Goal: Transaction & Acquisition: Book appointment/travel/reservation

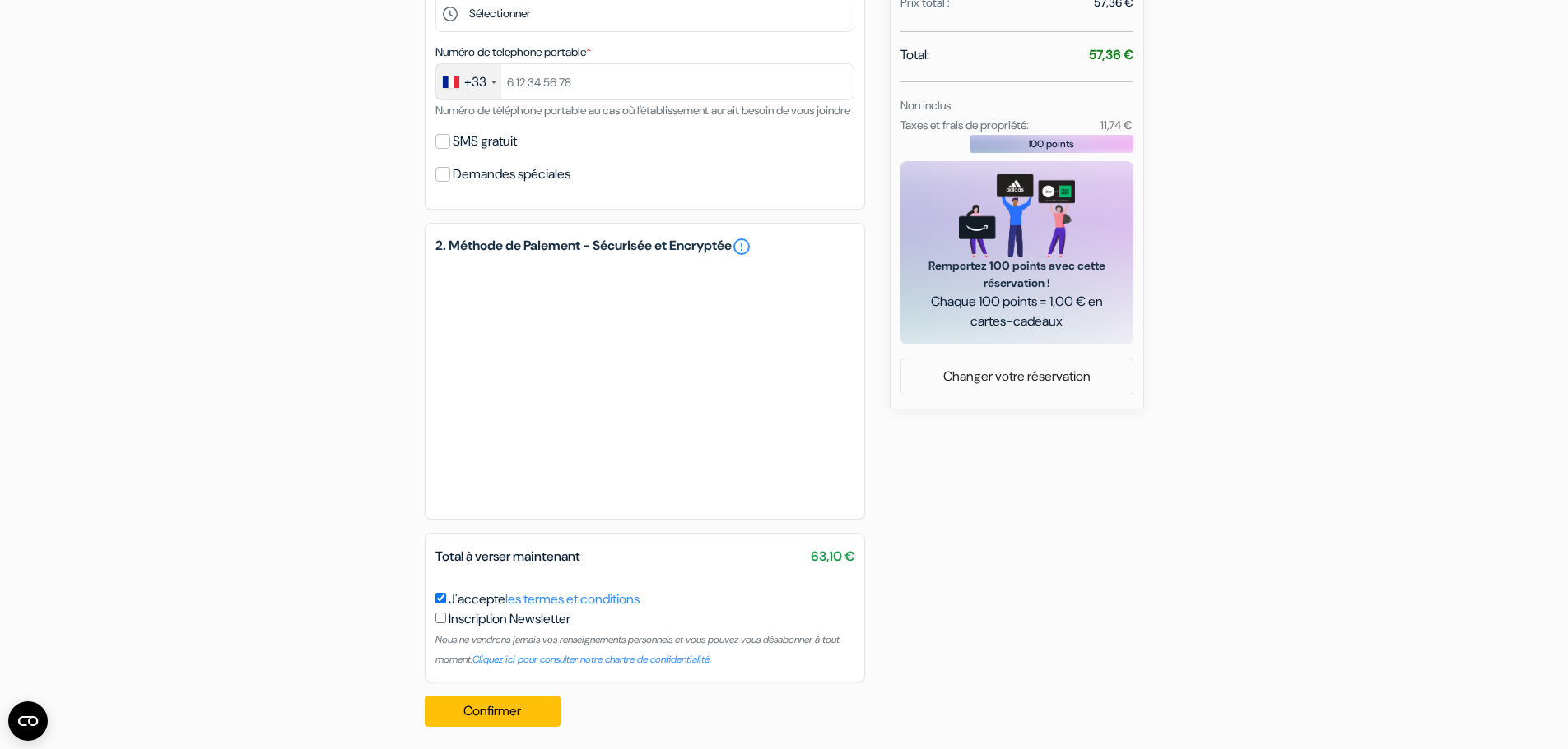
scroll to position [611, 0]
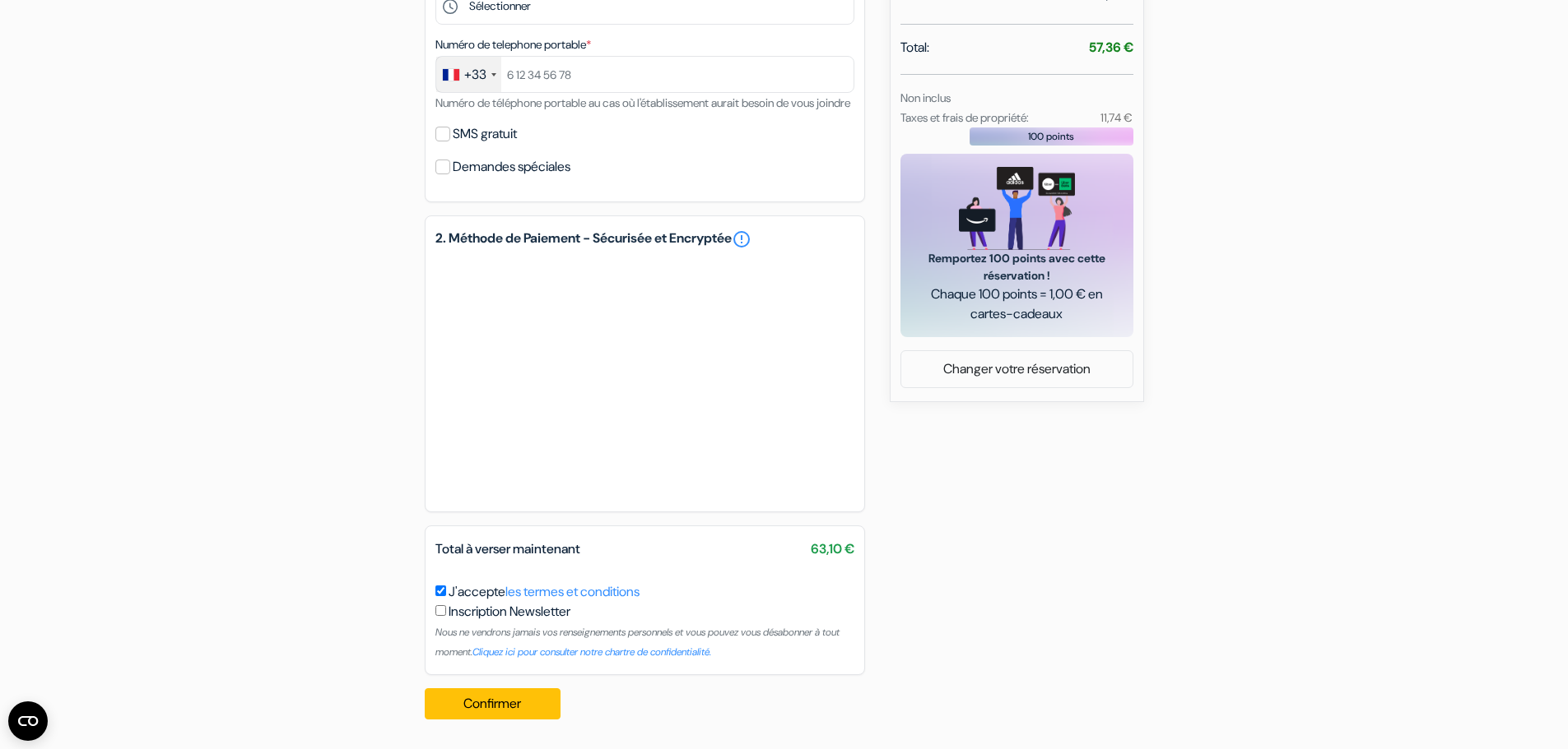
drag, startPoint x: 804, startPoint y: 555, endPoint x: 1041, endPoint y: 562, distance: 237.1
click at [960, 559] on div "add_box Auberge Marathon 11 Via degli Archi, Genes, Italie Détails de l'établis…" at bounding box center [785, 146] width 1087 height 1175
drag, startPoint x: 831, startPoint y: 547, endPoint x: 1023, endPoint y: 559, distance: 192.4
click at [1023, 559] on div "add_box Auberge Marathon 11 Via degli Archi, Genes, Italie Détails de l'établis…" at bounding box center [785, 146] width 1087 height 1175
drag, startPoint x: 851, startPoint y: 548, endPoint x: 963, endPoint y: 548, distance: 112.0
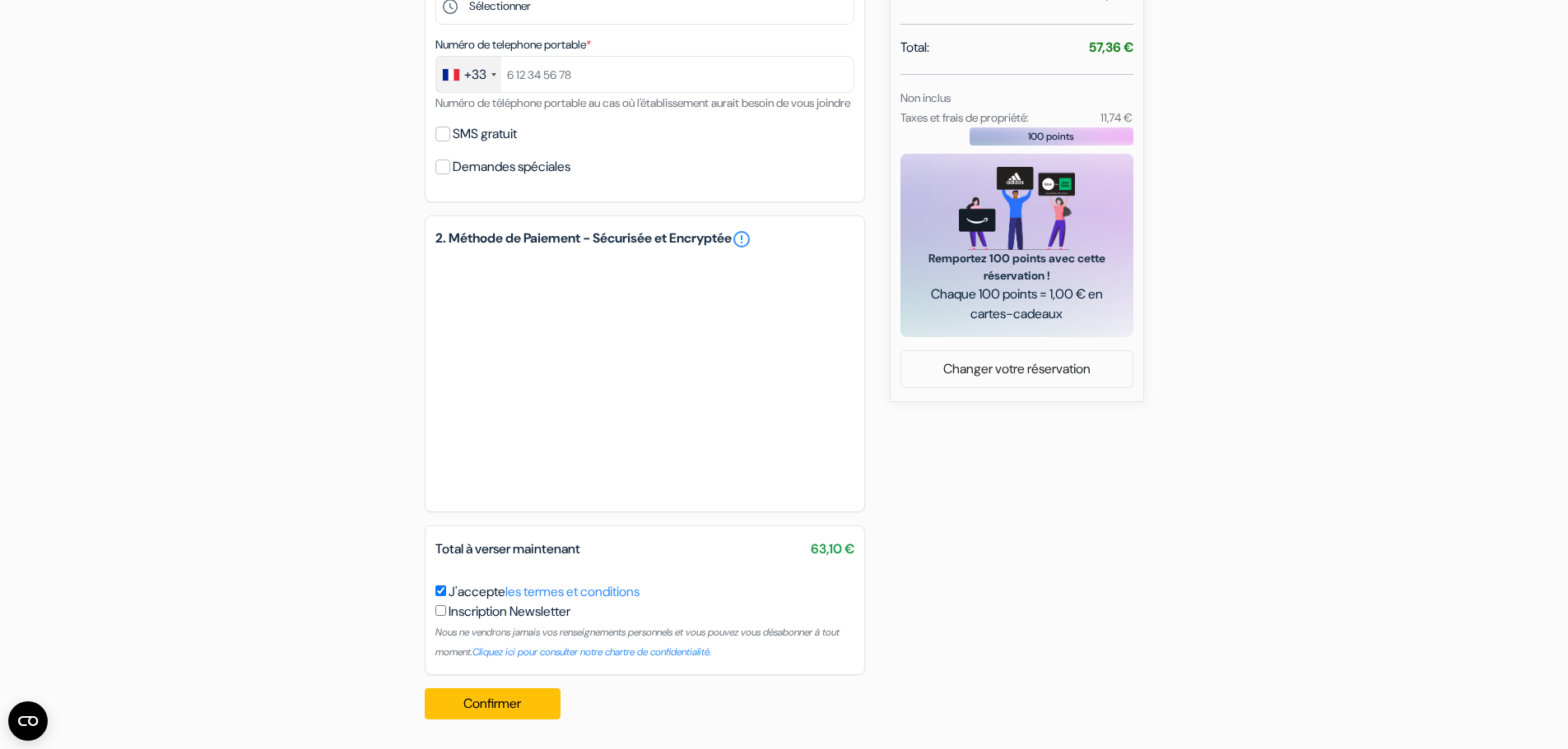
click at [923, 547] on div "add_box Auberge Marathon 11 Via degli Archi, Genes, Italie Détails de l'établis…" at bounding box center [785, 146] width 1087 height 1175
click at [1011, 534] on div "add_box Auberge Marathon 11 Via degli Archi, Genes, Italie Détails de l'établis…" at bounding box center [785, 146] width 1087 height 1175
drag, startPoint x: 832, startPoint y: 546, endPoint x: 808, endPoint y: 548, distance: 24.1
click at [811, 548] on span "63,10 €" at bounding box center [832, 549] width 44 height 20
click at [1041, 505] on div "add_box Auberge Marathon 11 Via degli Archi, Genes, Italie Détails de l'établis…" at bounding box center [785, 146] width 1087 height 1175
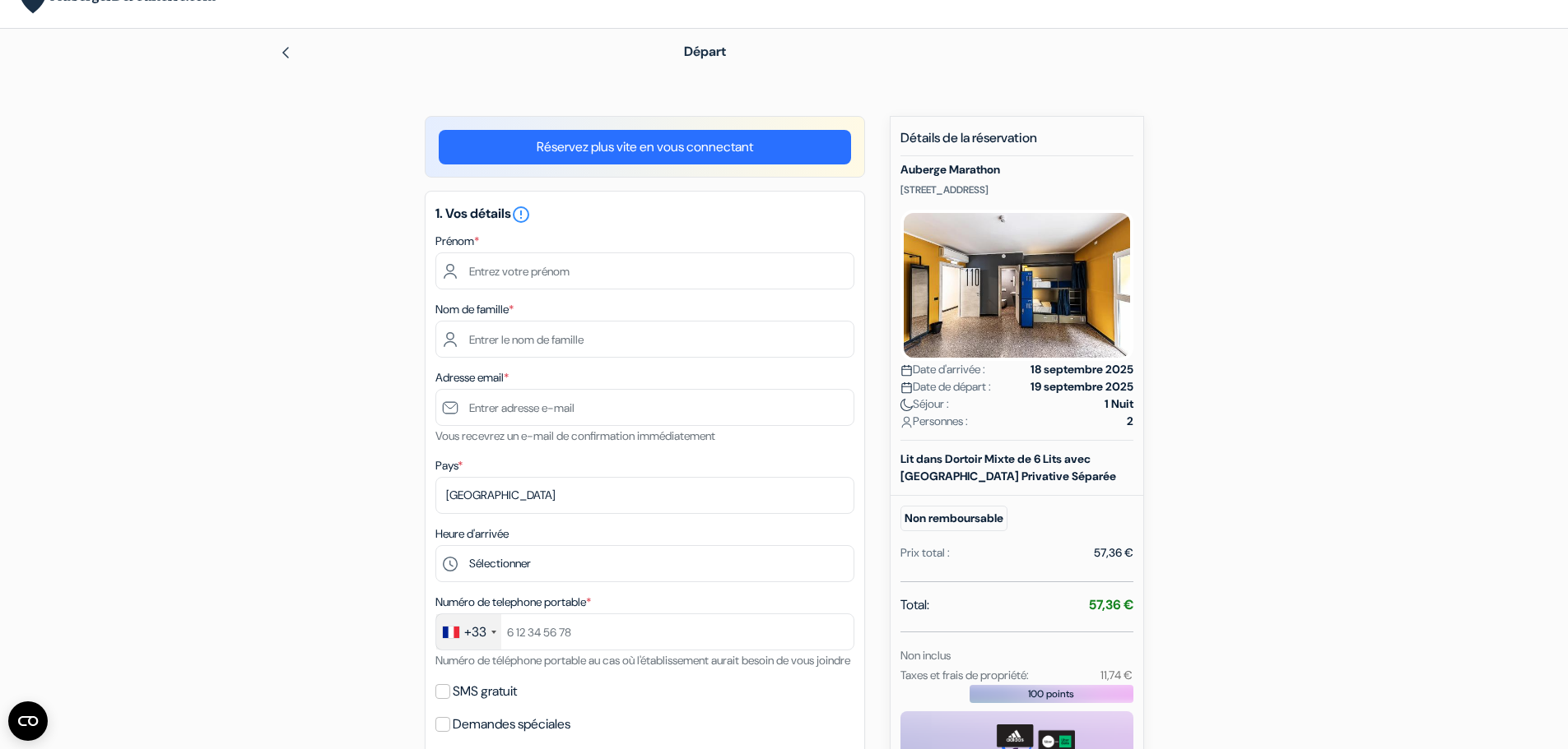
scroll to position [0, 0]
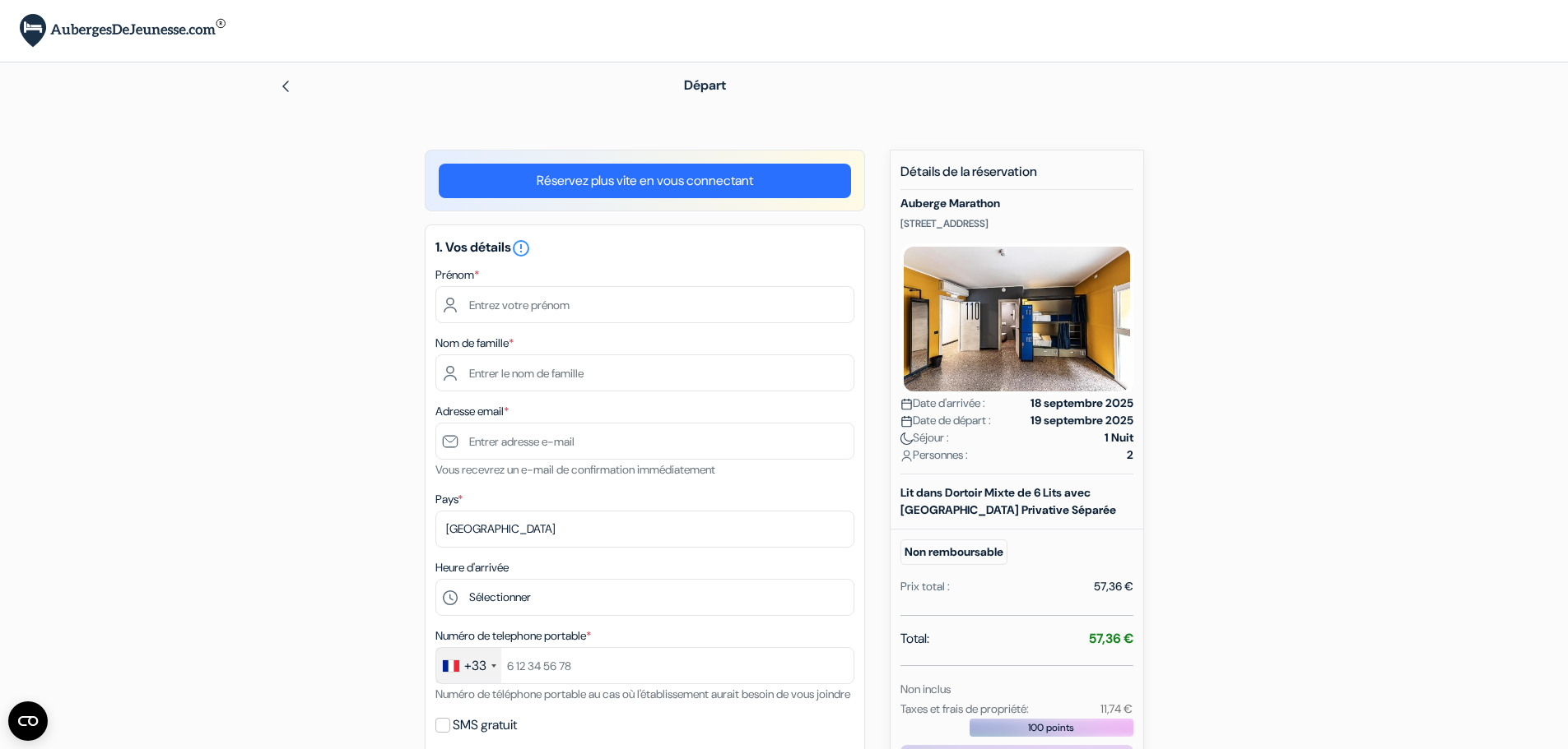
click at [295, 91] on div at bounding box center [455, 85] width 352 height 20
click at [288, 87] on img at bounding box center [285, 86] width 13 height 13
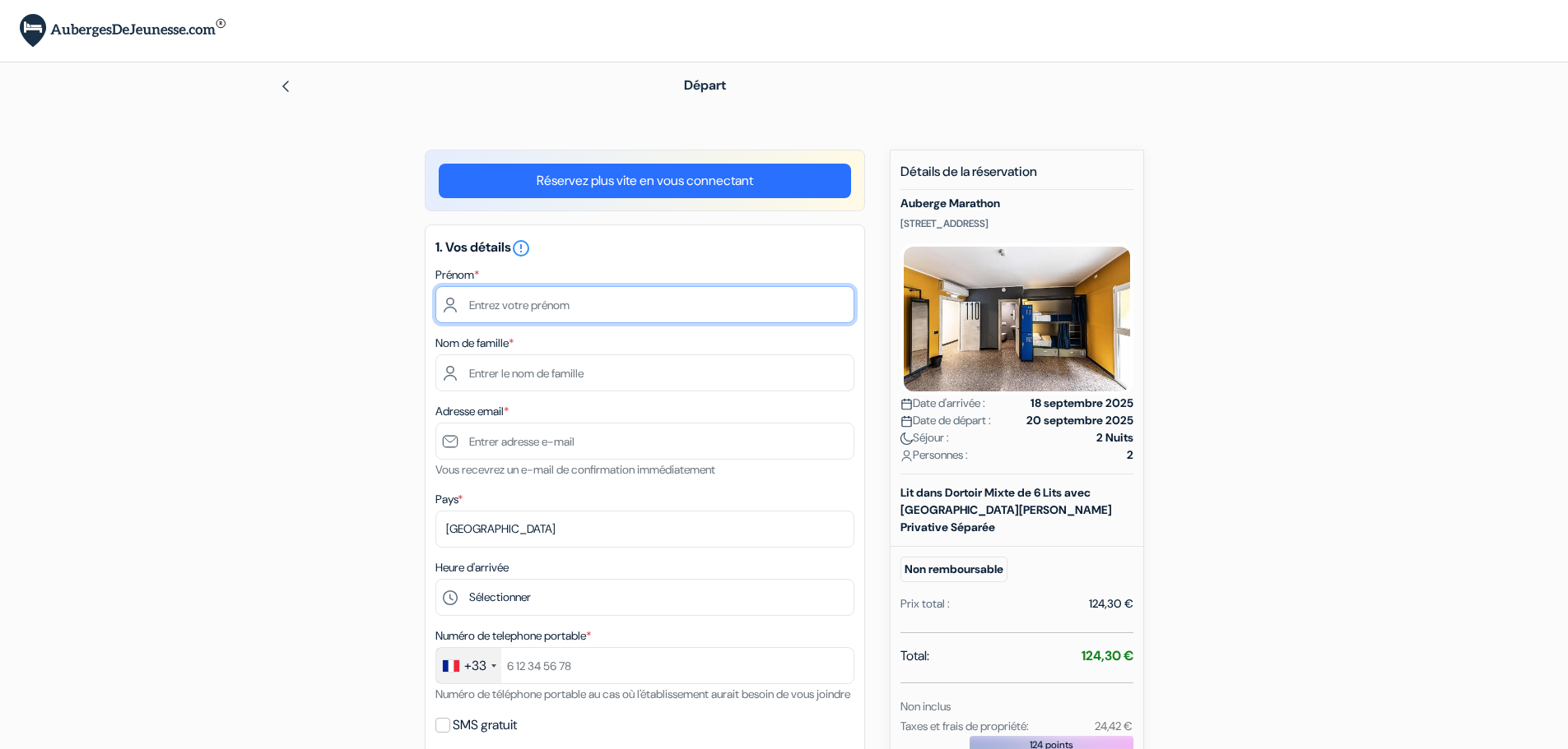
click at [672, 298] on input "text" at bounding box center [645, 305] width 419 height 37
type input "Clarence"
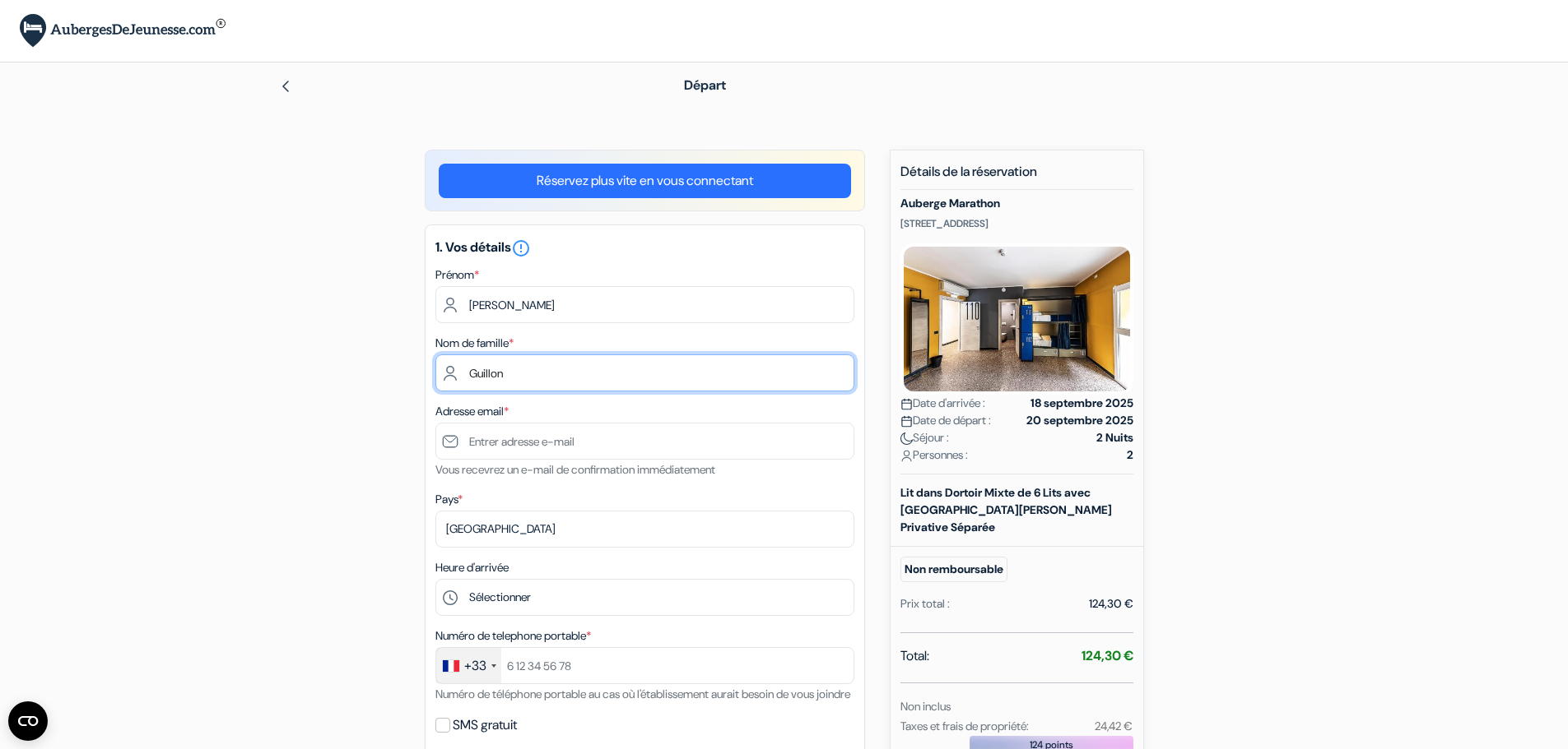
type input "Guillon"
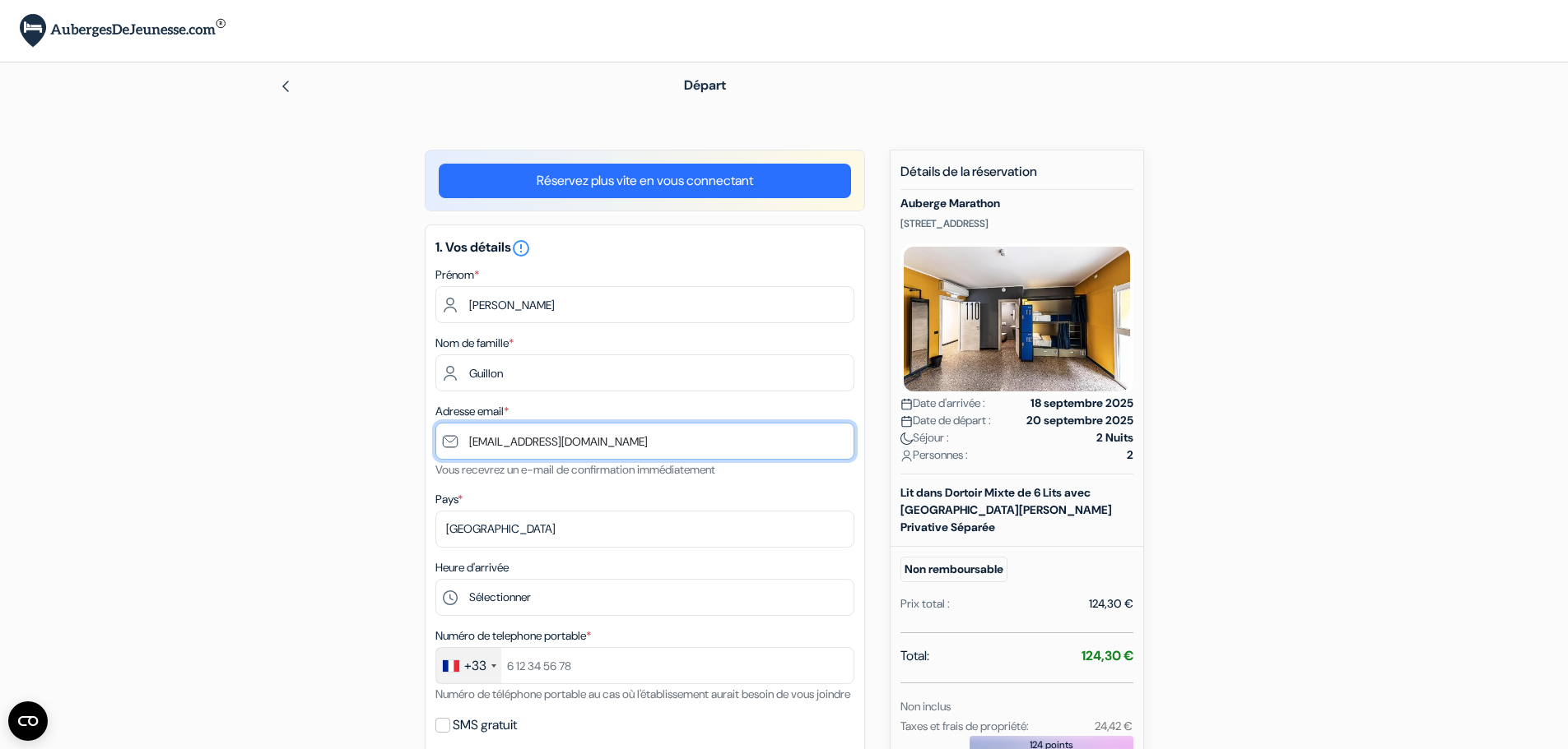
type input "[EMAIL_ADDRESS][DOMAIN_NAME]"
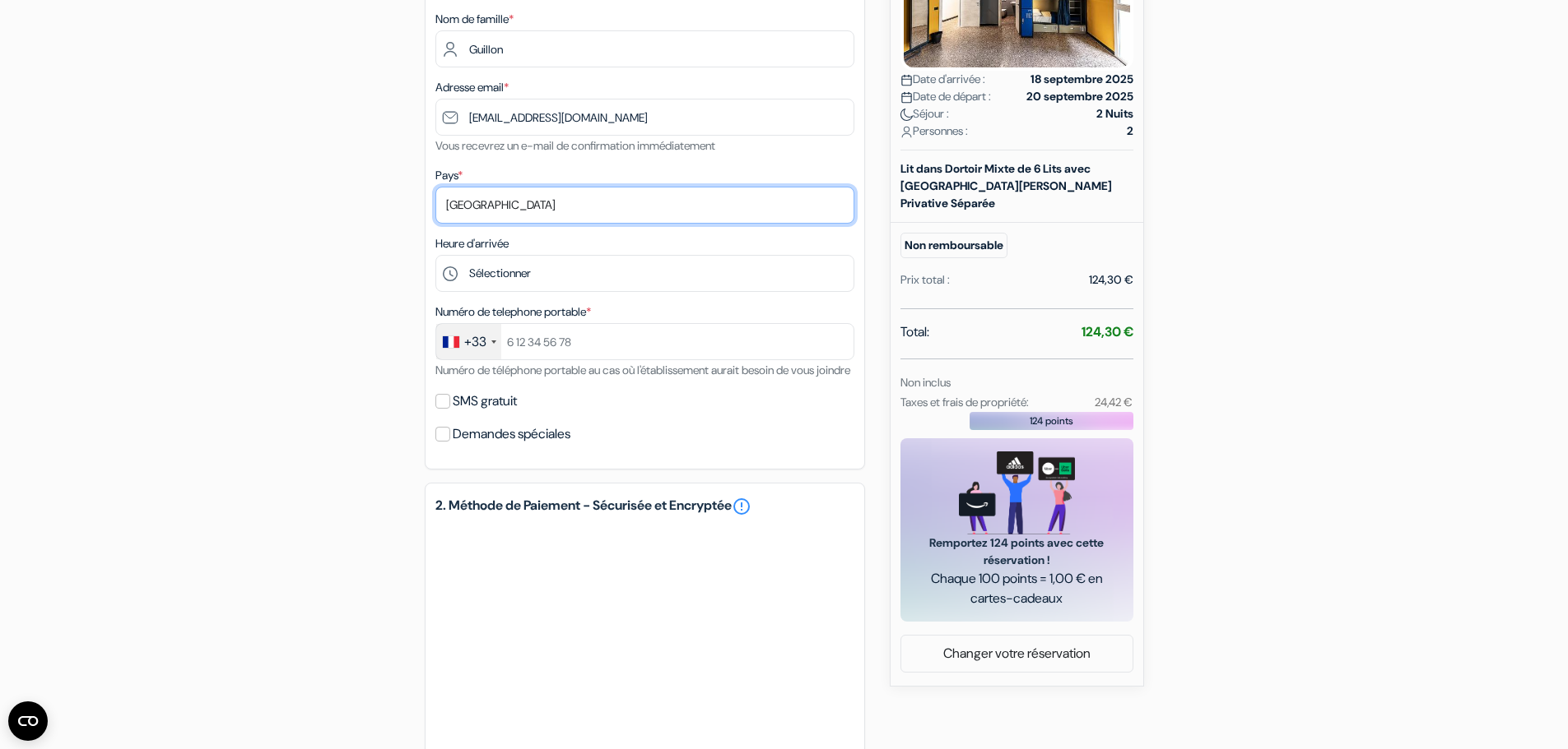
scroll to position [329, 0]
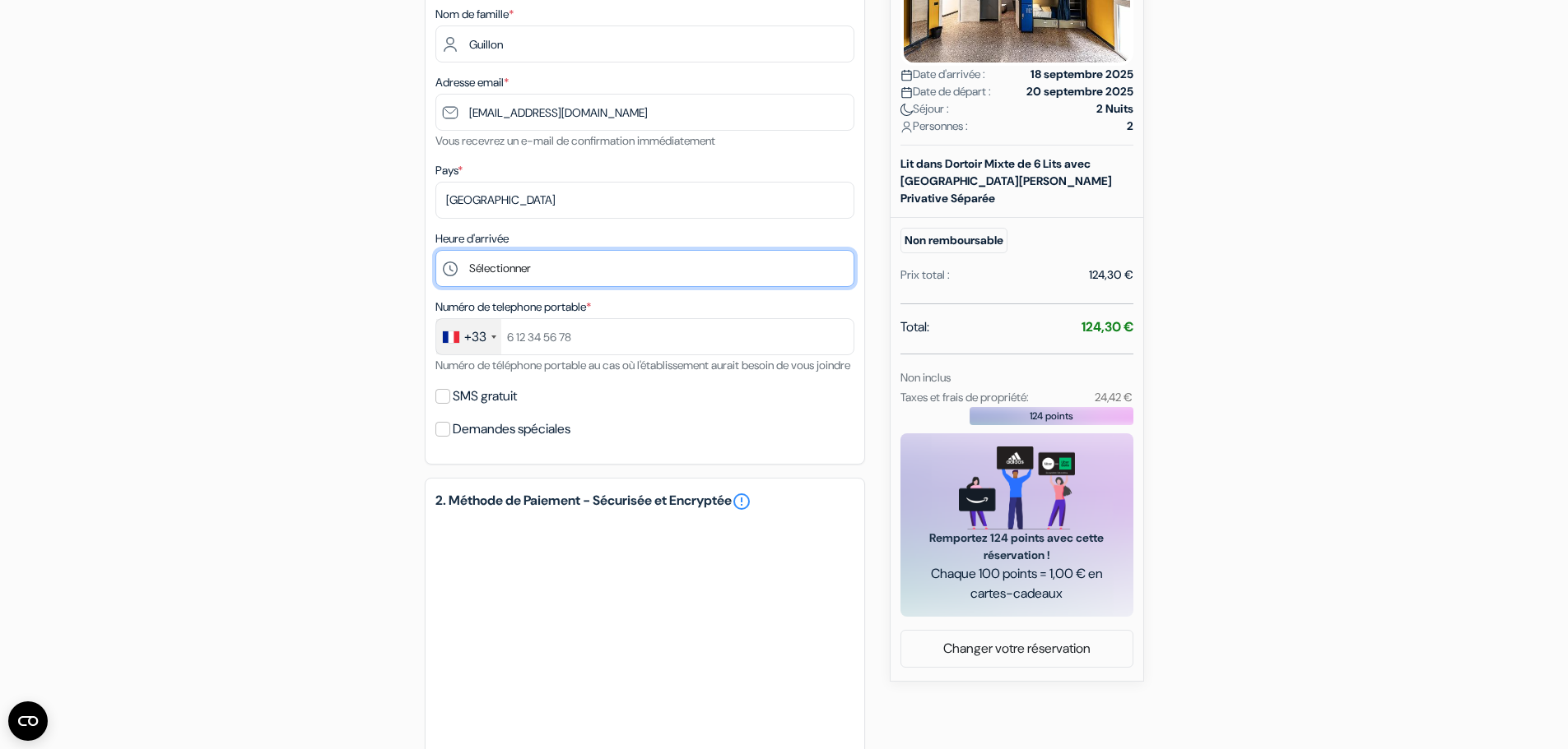
click at [585, 266] on select "Sélectionner 14:00 15:00 16:00 17:00 18:00 19:00 20:00 21:00 22:00" at bounding box center [645, 269] width 419 height 37
select select "21"
click at [435, 250] on select "Sélectionner 14:00 15:00 16:00 17:00 18:00 19:00 20:00 21:00 22:00" at bounding box center [645, 269] width 419 height 37
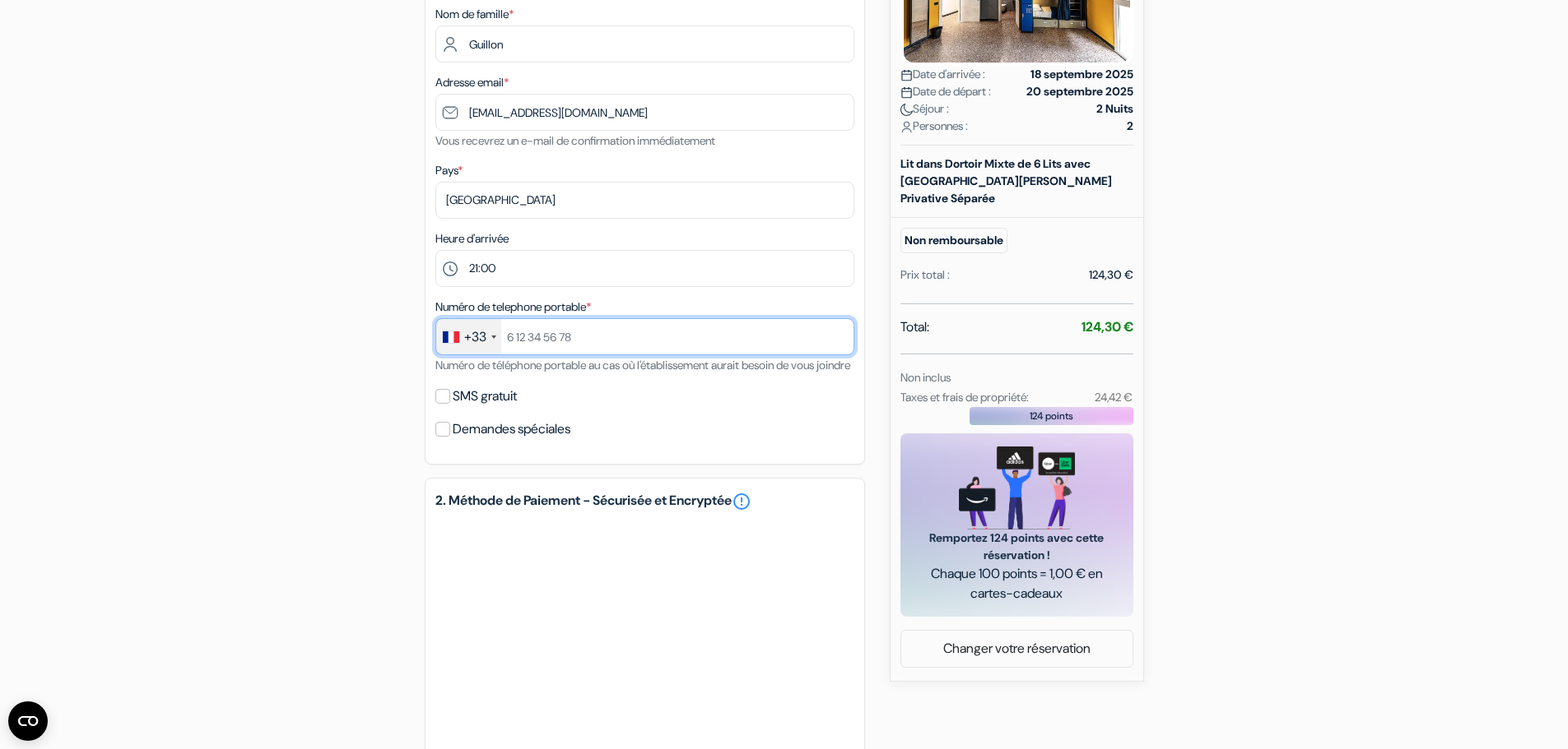
click at [562, 336] on input "text" at bounding box center [645, 337] width 419 height 37
type input "676970875"
click at [493, 408] on label "SMS gratuit" at bounding box center [485, 397] width 64 height 23
click at [450, 404] on input "SMS gratuit" at bounding box center [442, 396] width 15 height 15
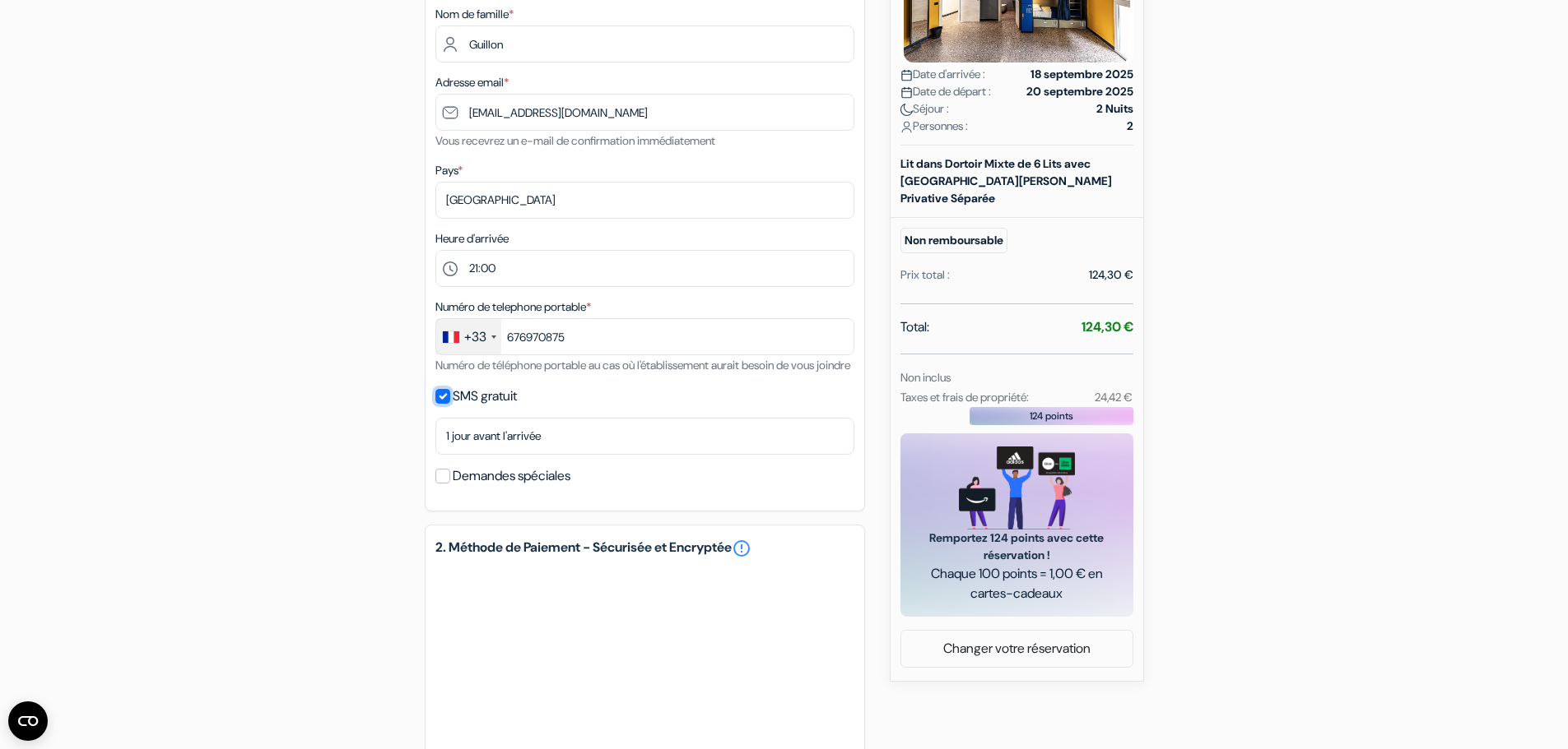
click at [447, 404] on input "SMS gratuit" at bounding box center [442, 396] width 15 height 15
checkbox input "false"
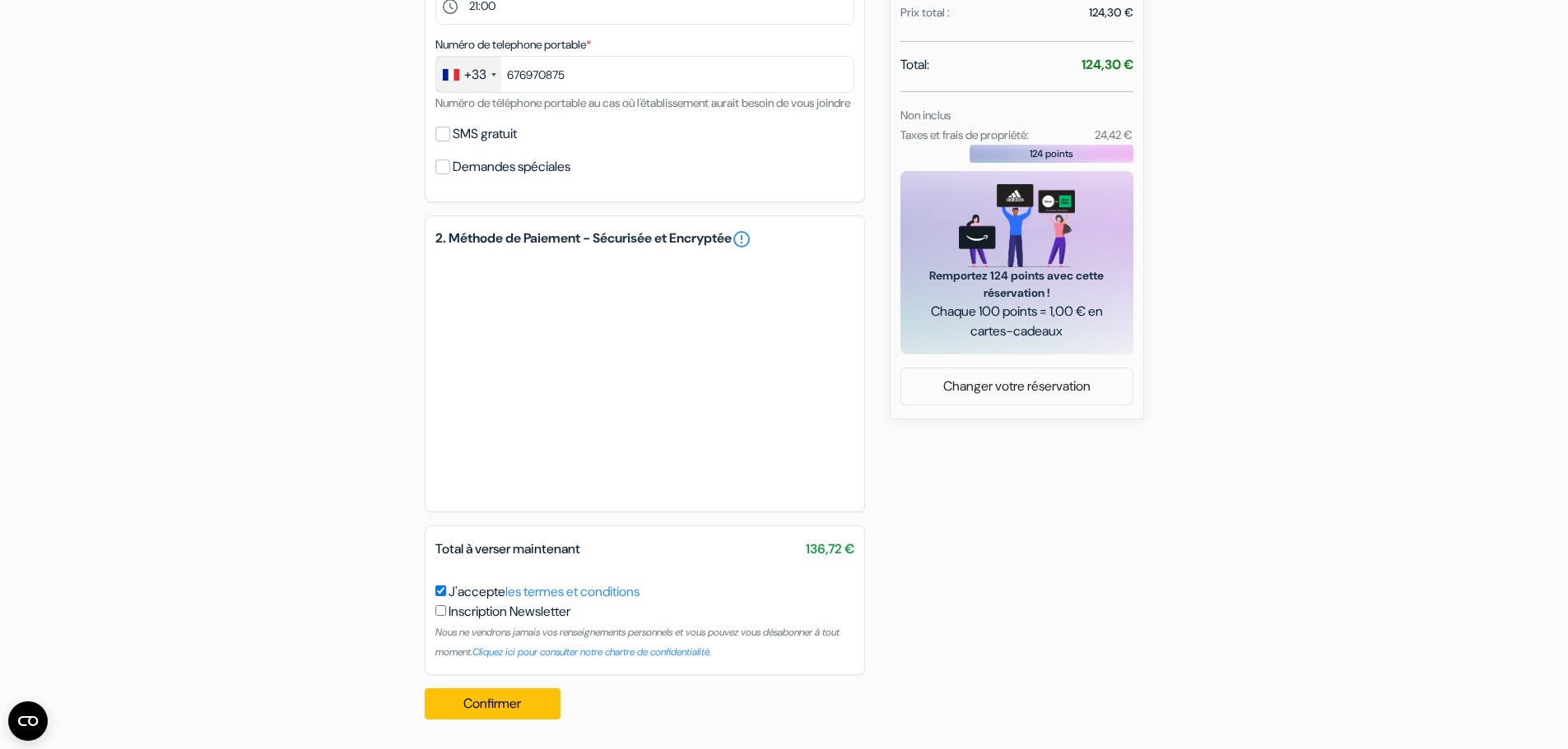
scroll to position [611, 0]
click at [515, 703] on button "Confirmer Loading..." at bounding box center [493, 704] width 137 height 31
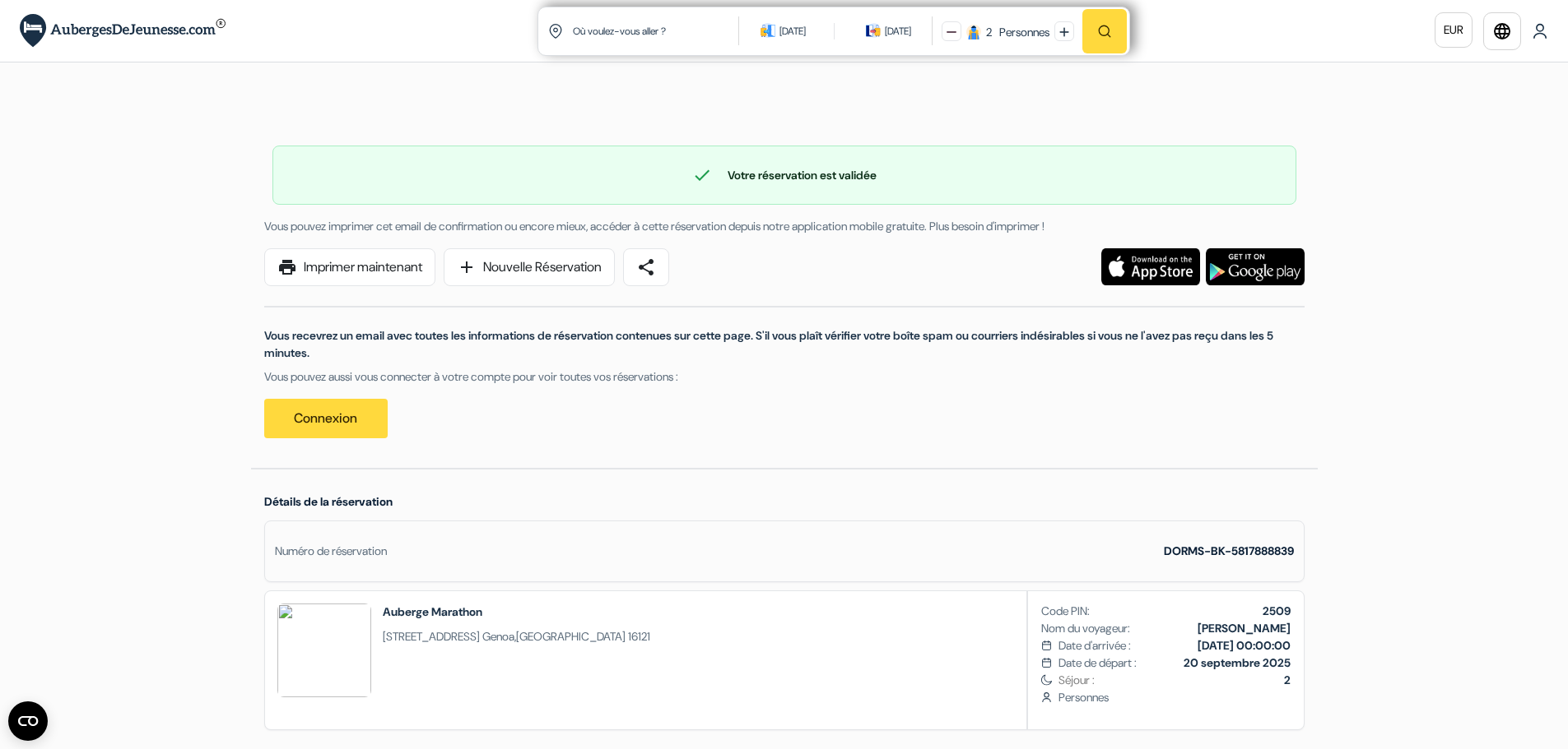
click at [1542, 38] on img at bounding box center [1540, 31] width 17 height 17
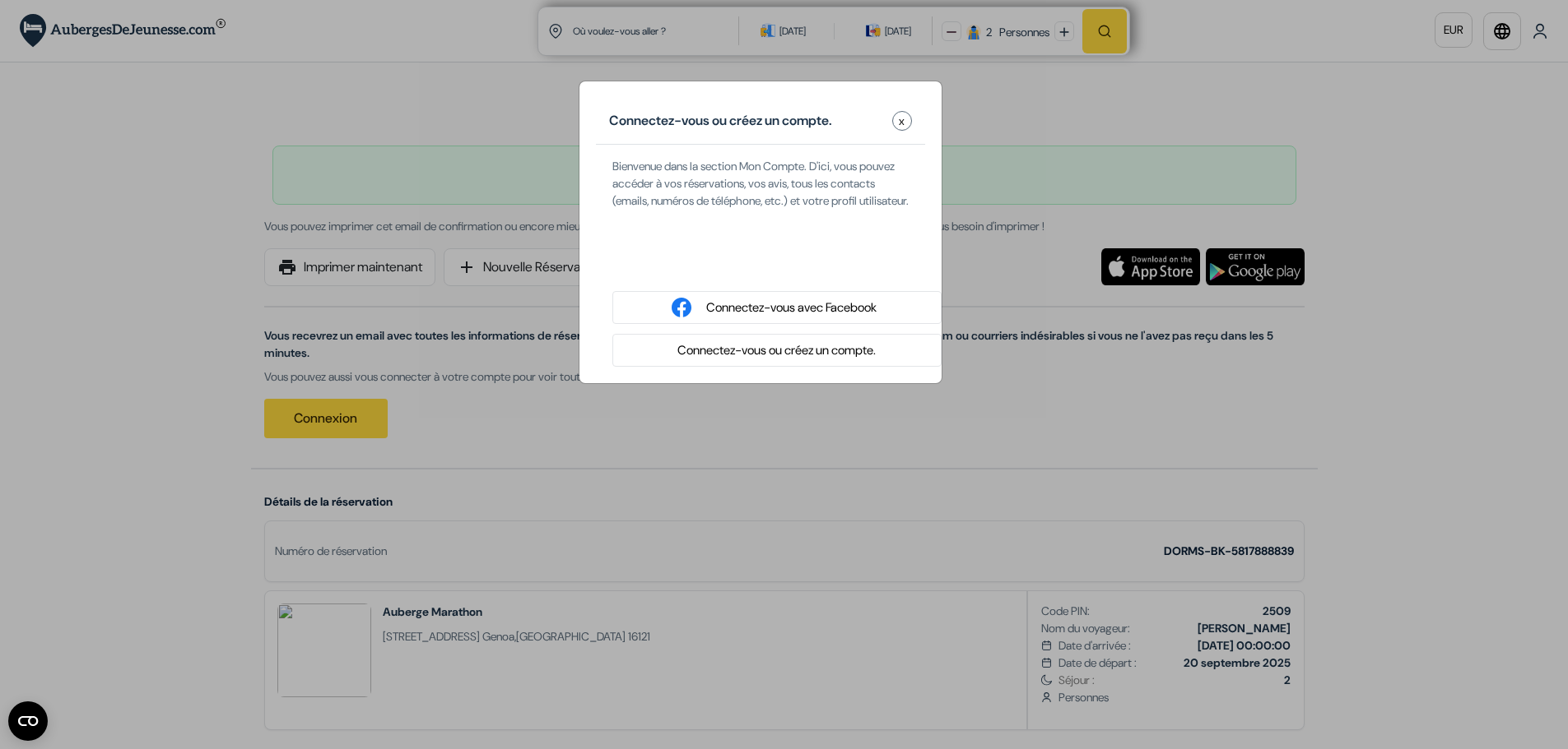
drag, startPoint x: 1418, startPoint y: 85, endPoint x: 1229, endPoint y: 106, distance: 190.2
click at [1417, 86] on div "Connectez-vous ou créez un compte. x Bienvenue dans la section Mon Compte. D'ic…" at bounding box center [784, 374] width 1568 height 749
click at [907, 115] on button "x" at bounding box center [902, 121] width 20 height 20
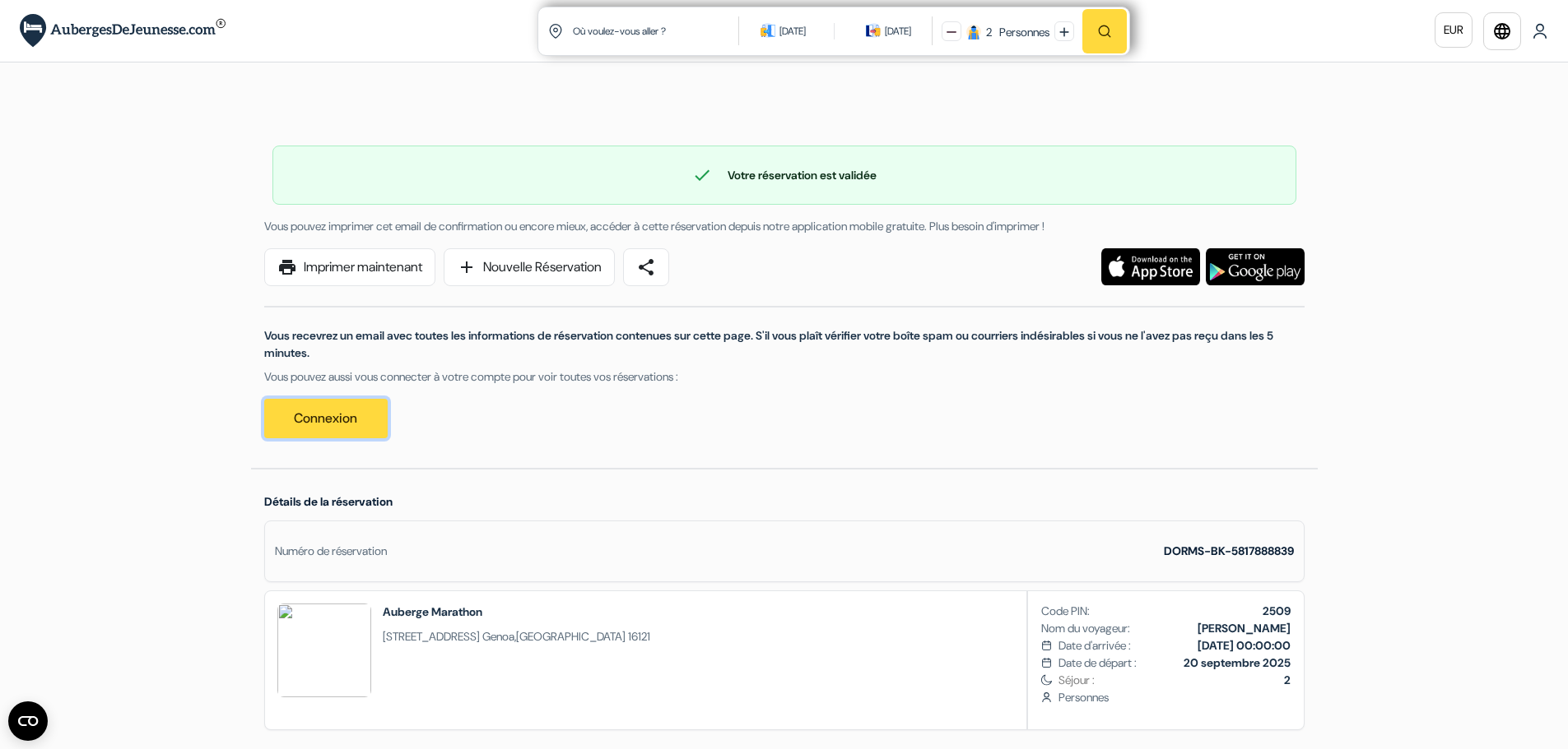
click at [362, 416] on link "Connexion" at bounding box center [326, 419] width 123 height 39
click at [1548, 32] on img at bounding box center [1540, 31] width 17 height 17
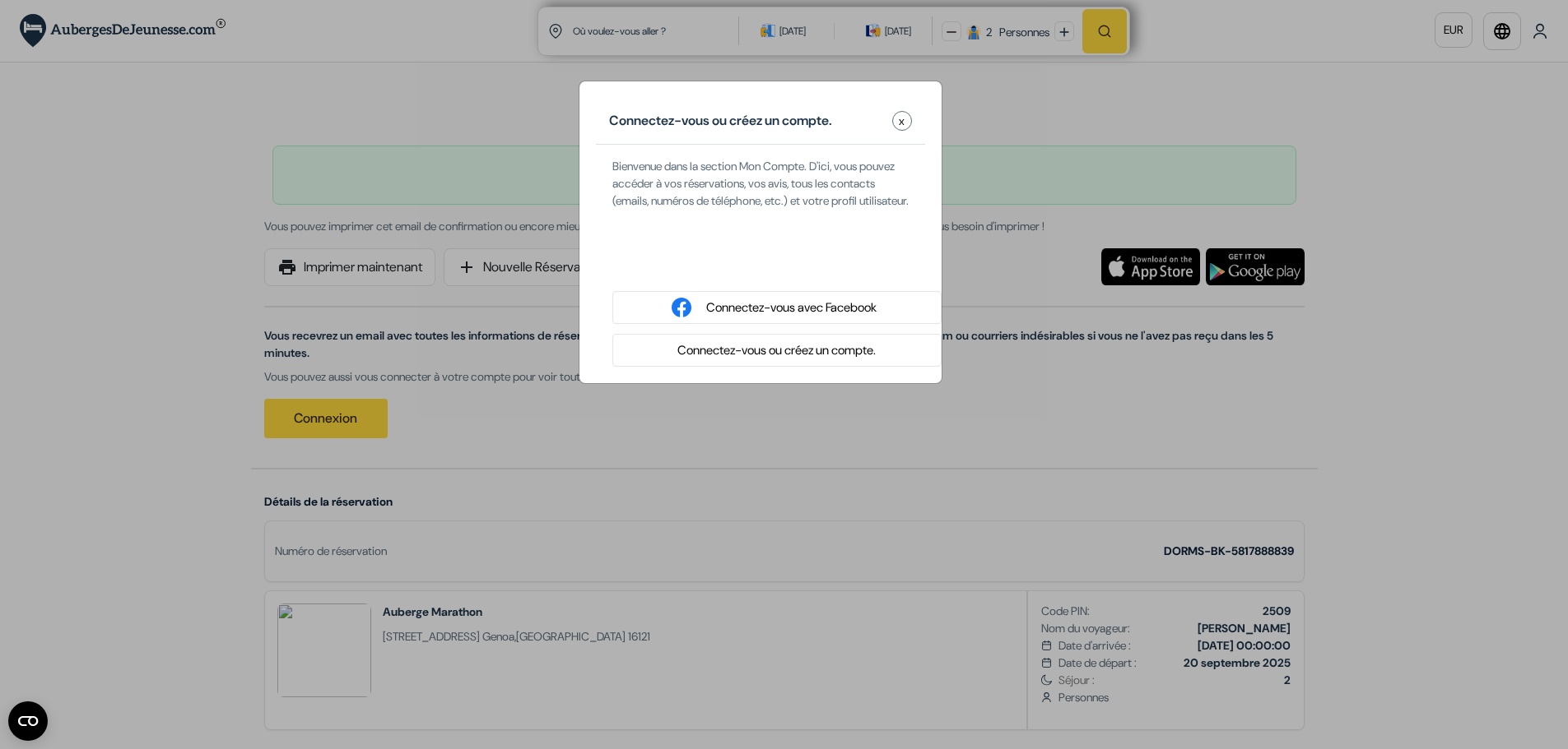
click at [902, 125] on span "x" at bounding box center [901, 121] width 5 height 17
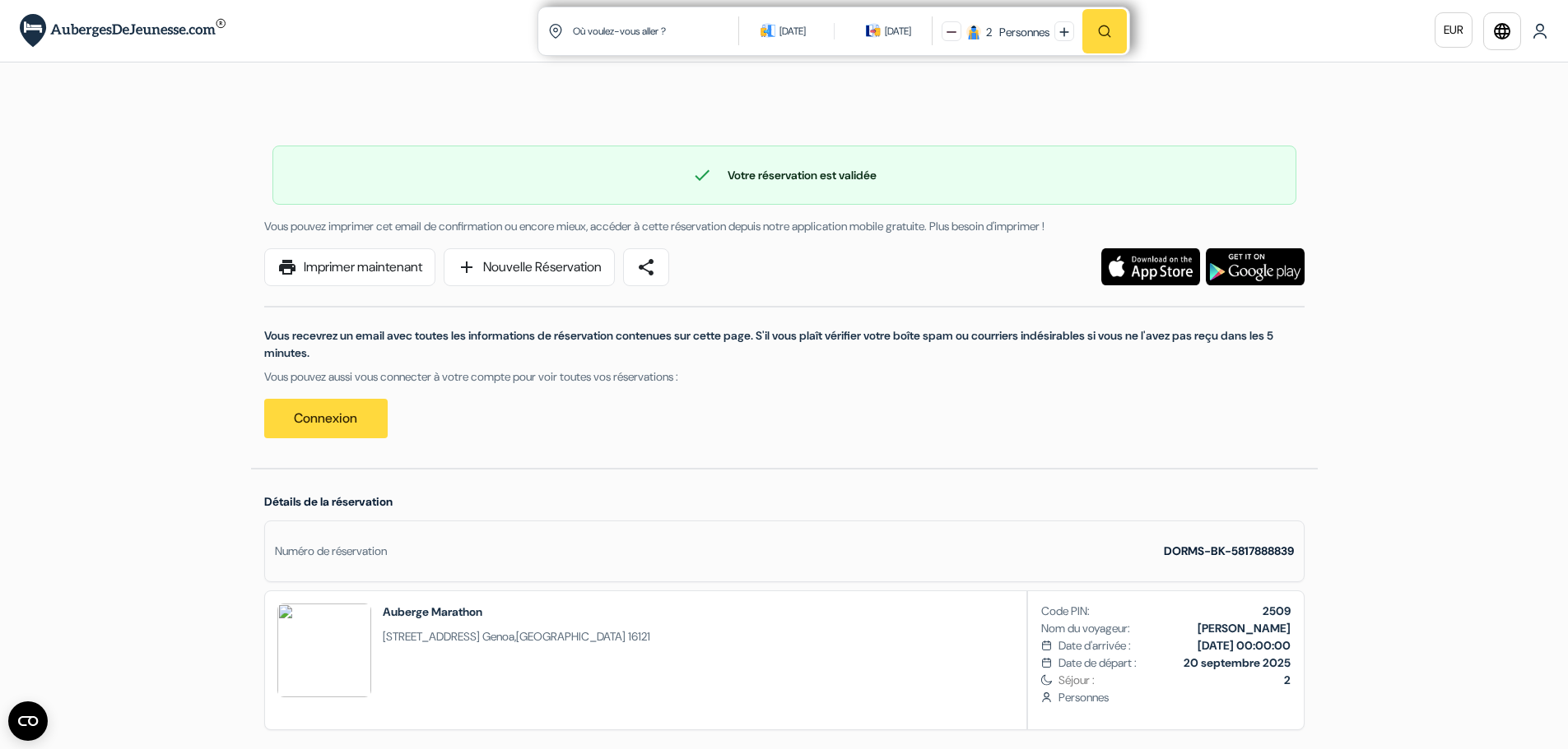
click at [1542, 33] on img at bounding box center [1540, 31] width 17 height 17
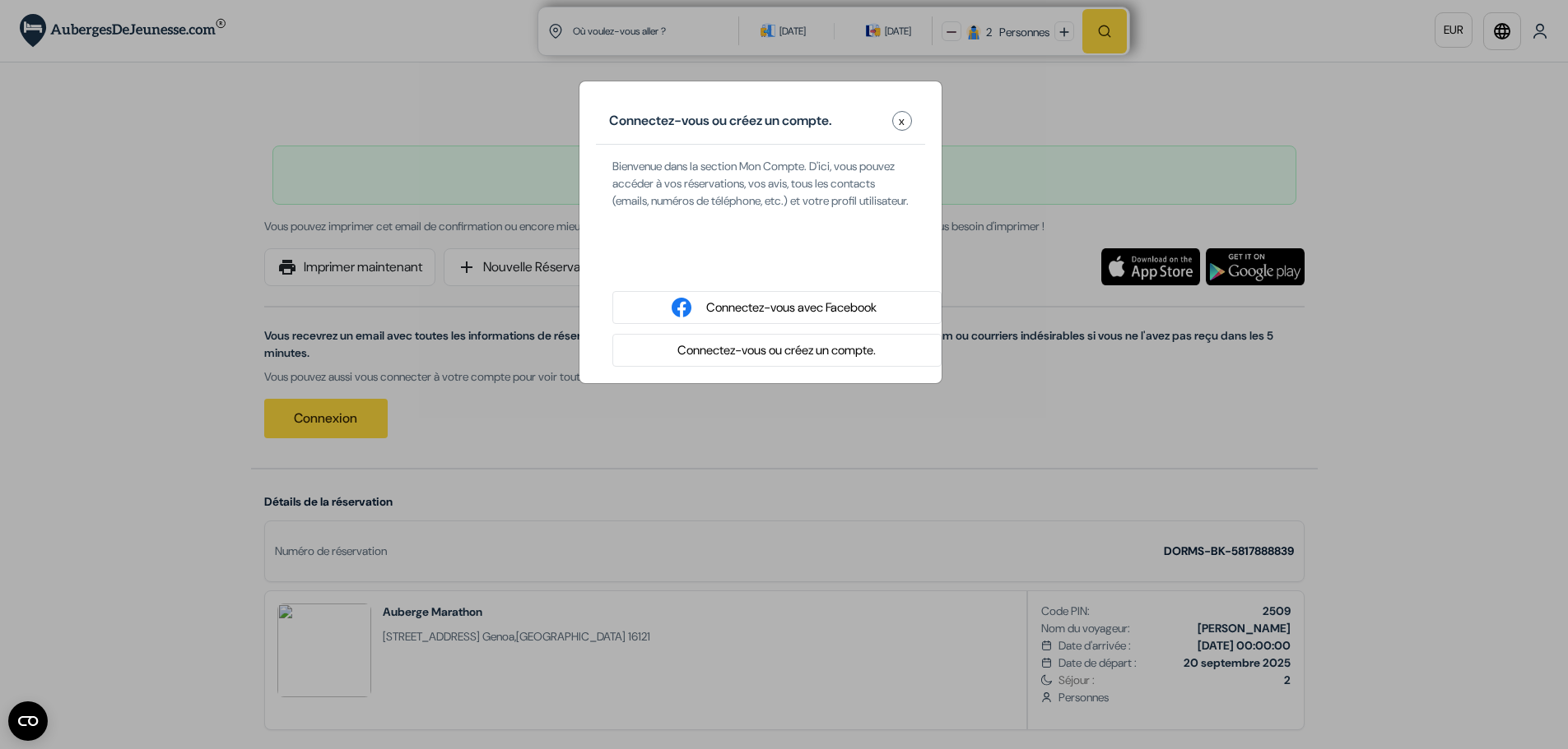
drag, startPoint x: 1443, startPoint y: 136, endPoint x: 1418, endPoint y: 152, distance: 29.7
click at [1440, 138] on div "Connectez-vous ou créez un compte. x Bienvenue dans la section Mon Compte. D'ic…" at bounding box center [784, 374] width 1568 height 749
click at [900, 117] on span "x" at bounding box center [901, 121] width 5 height 17
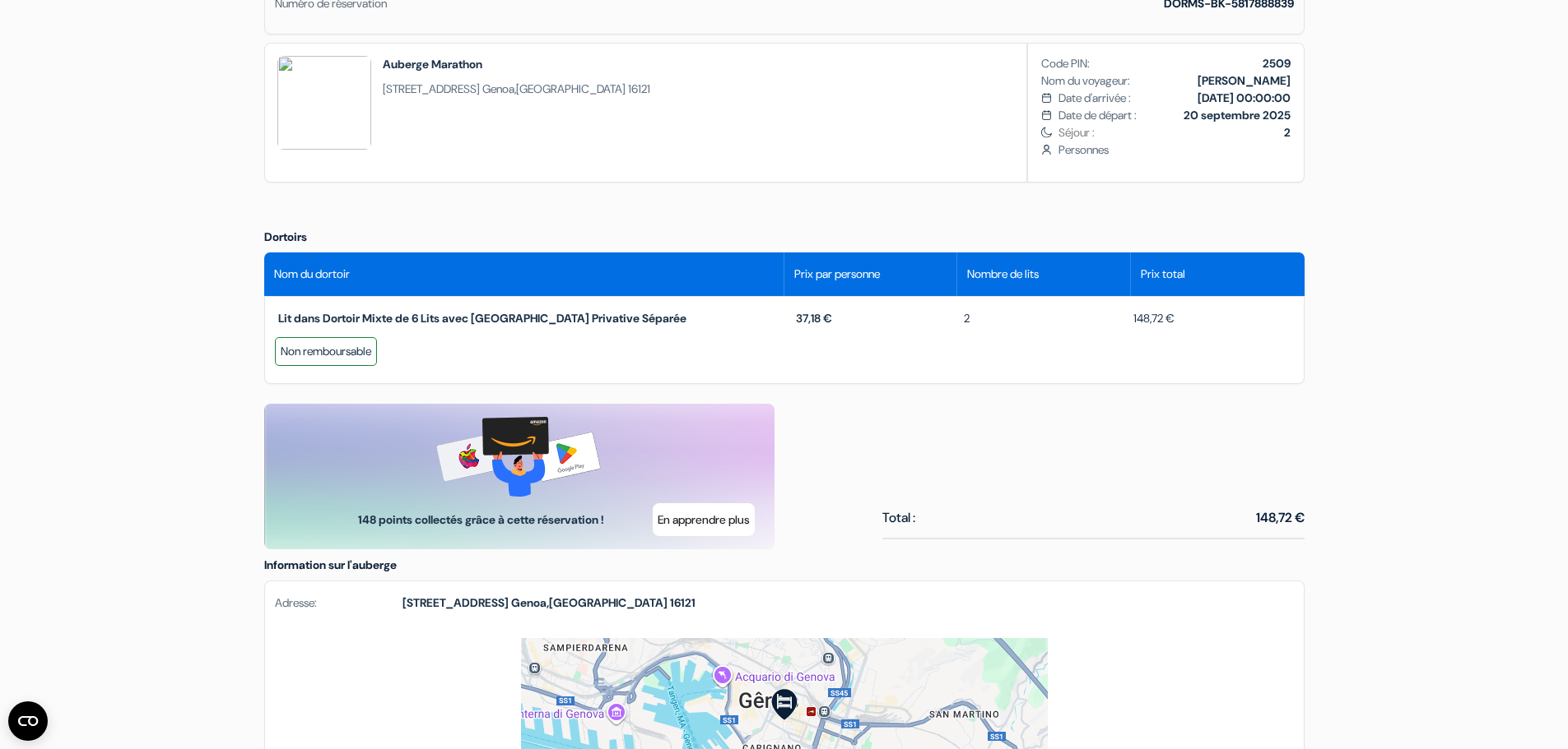
scroll to position [576, 0]
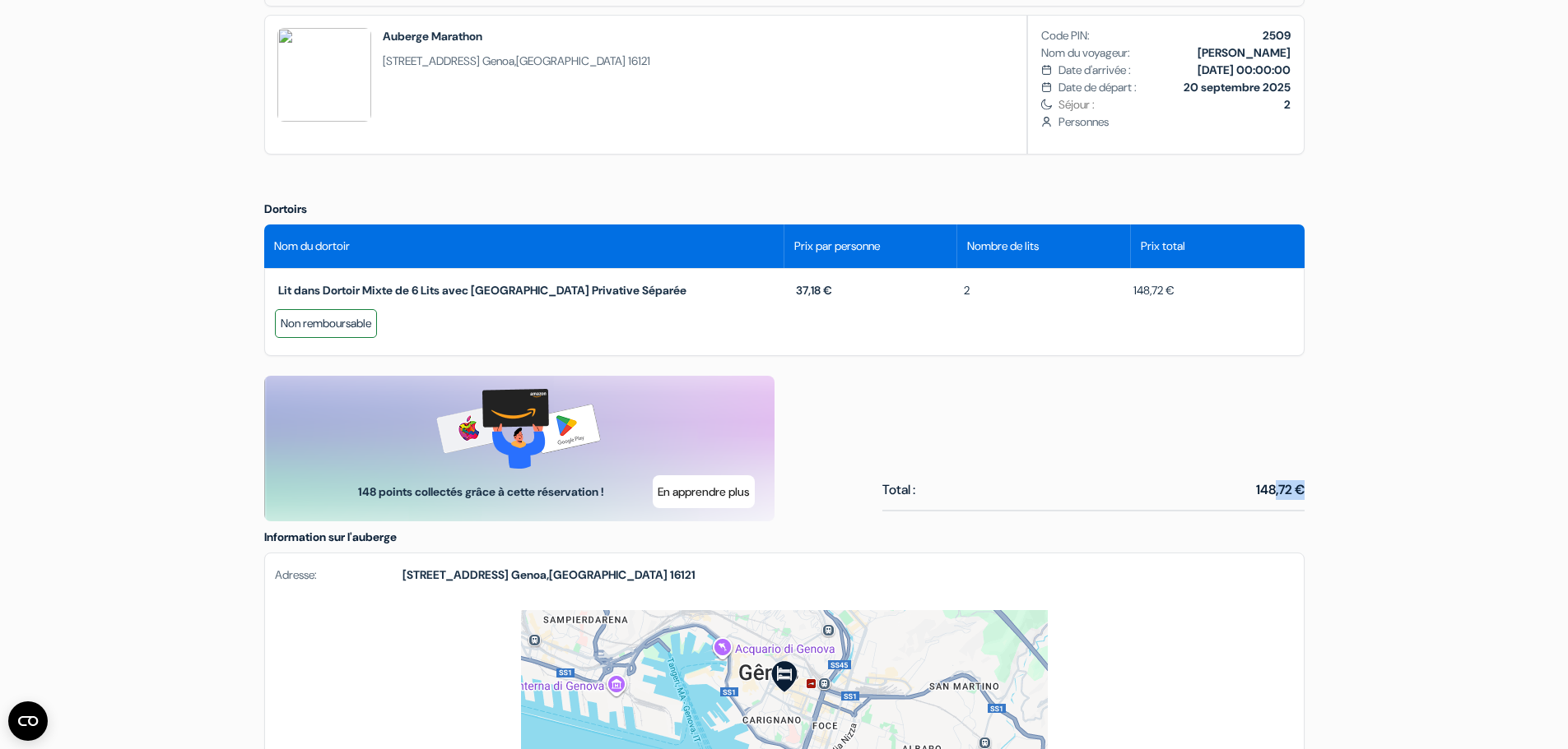
drag, startPoint x: 1333, startPoint y: 492, endPoint x: 1417, endPoint y: 495, distance: 84.1
click at [1368, 492] on div "Langue [GEOGRAPHIC_DATA] [GEOGRAPHIC_DATA] [GEOGRAPHIC_DATA] Télécharger l'appl…" at bounding box center [784, 342] width 1568 height 1835
click at [1414, 495] on div "Langue [GEOGRAPHIC_DATA] [GEOGRAPHIC_DATA] [GEOGRAPHIC_DATA] Télécharger l'appl…" at bounding box center [784, 342] width 1568 height 1835
click at [1347, 477] on div "Langue [GEOGRAPHIC_DATA] [GEOGRAPHIC_DATA] [GEOGRAPHIC_DATA] Télécharger l'appl…" at bounding box center [784, 342] width 1568 height 1835
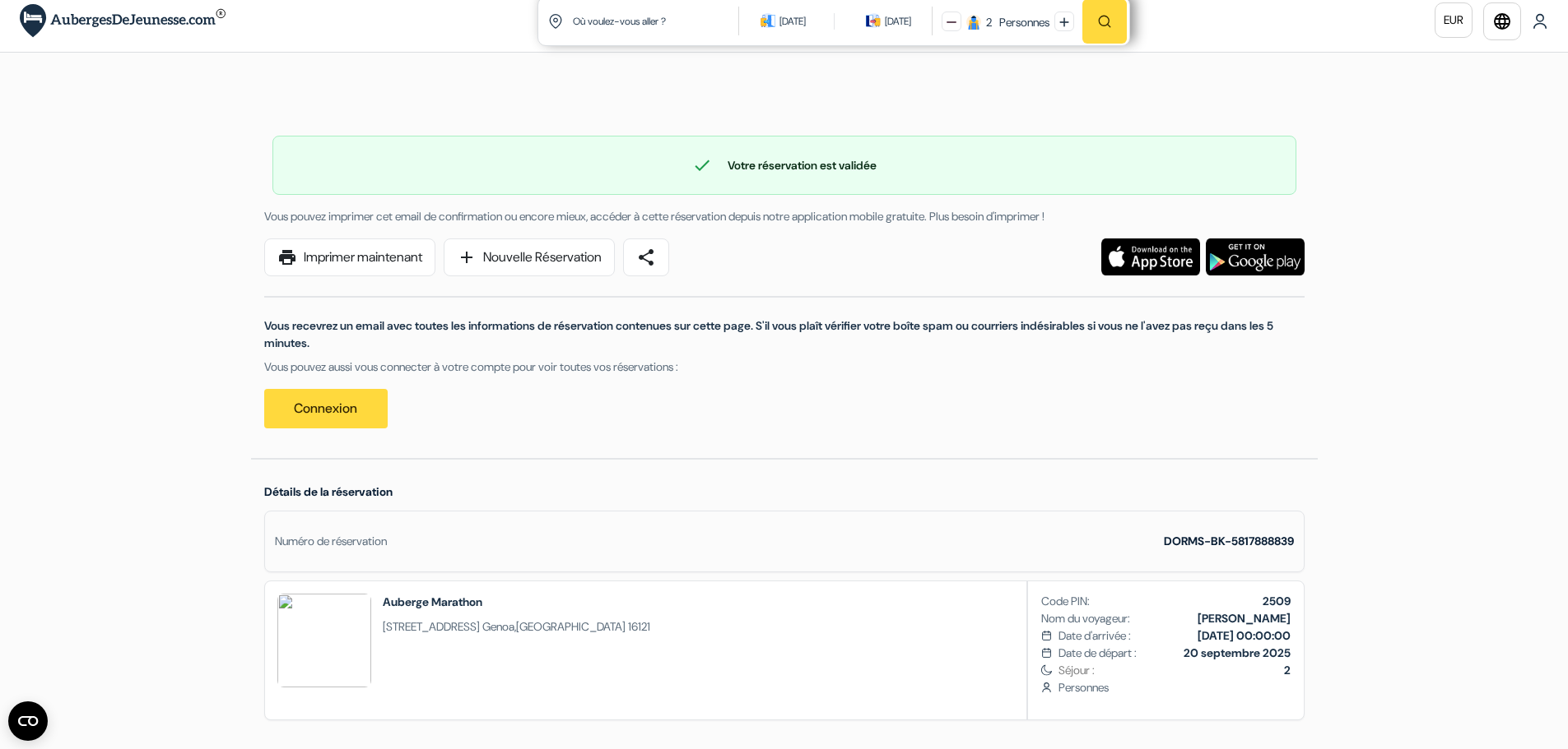
scroll to position [0, 0]
